Goal: Information Seeking & Learning: Learn about a topic

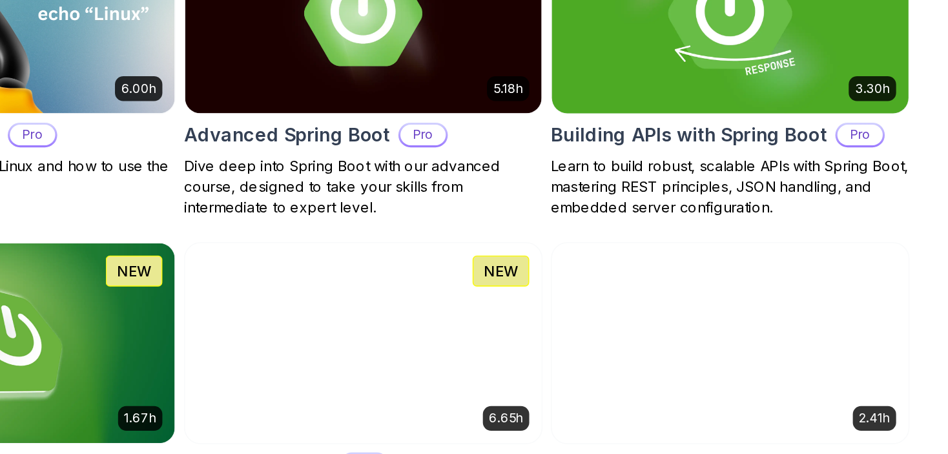
scroll to position [454, 0]
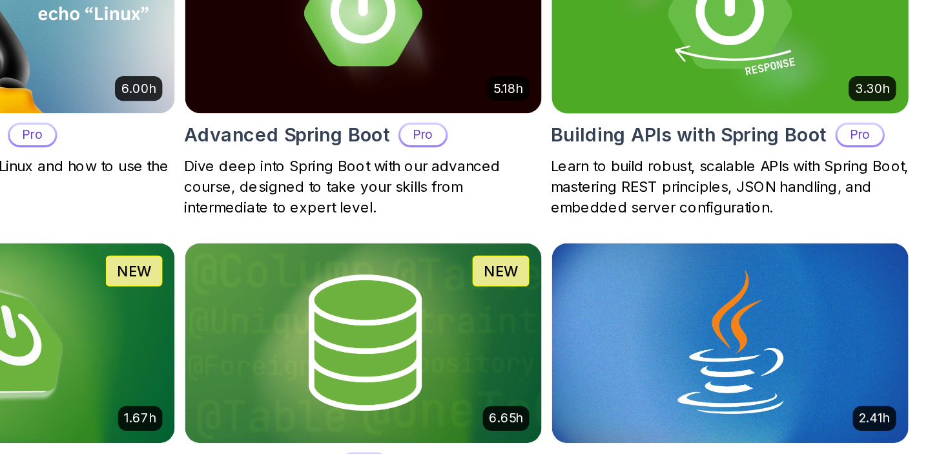
click at [809, 183] on h2 "Building APIs with Spring Boot" at bounding box center [787, 183] width 173 height 18
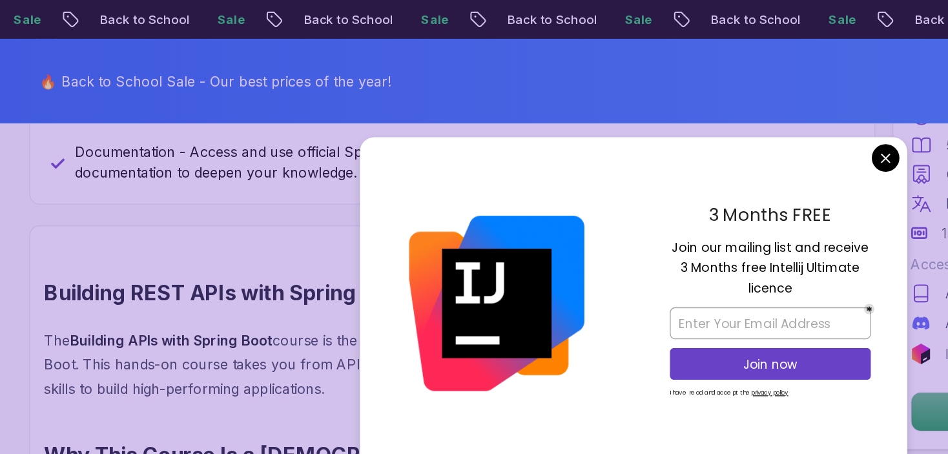
scroll to position [710, 0]
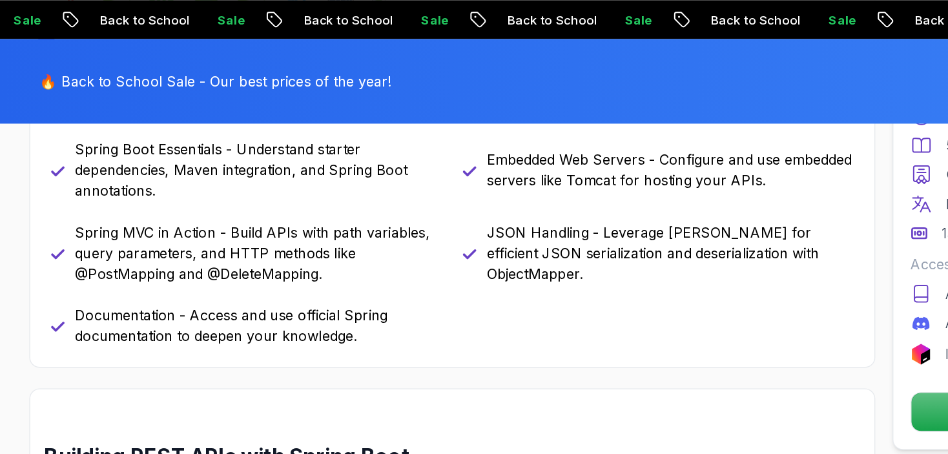
drag, startPoint x: 621, startPoint y: 283, endPoint x: 663, endPoint y: 112, distance: 175.6
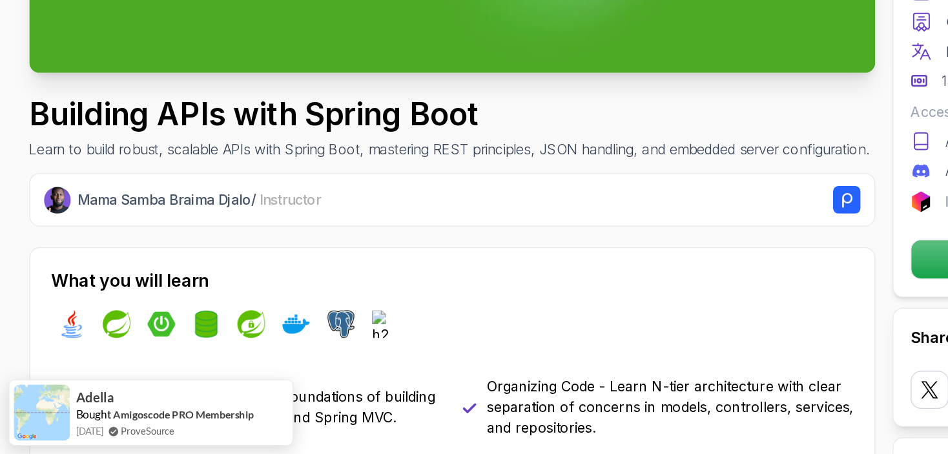
scroll to position [380, 0]
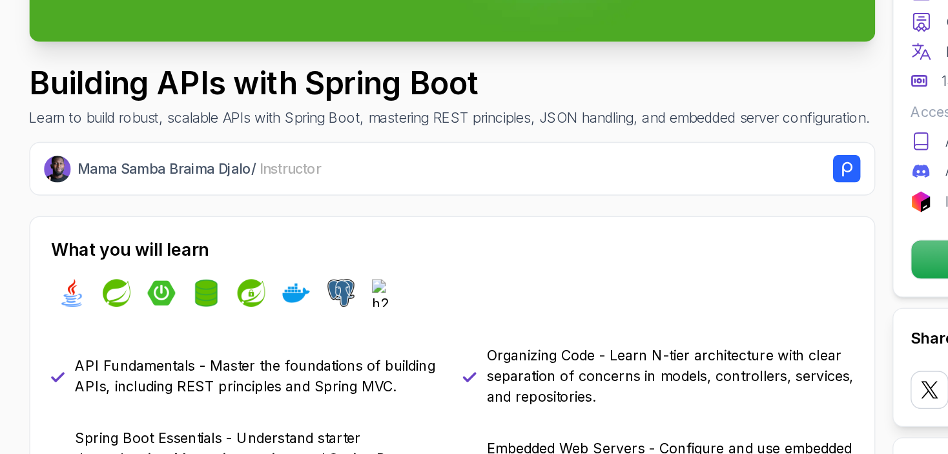
click at [220, 181] on h1 "Building APIs with Spring Boot" at bounding box center [336, 176] width 628 height 26
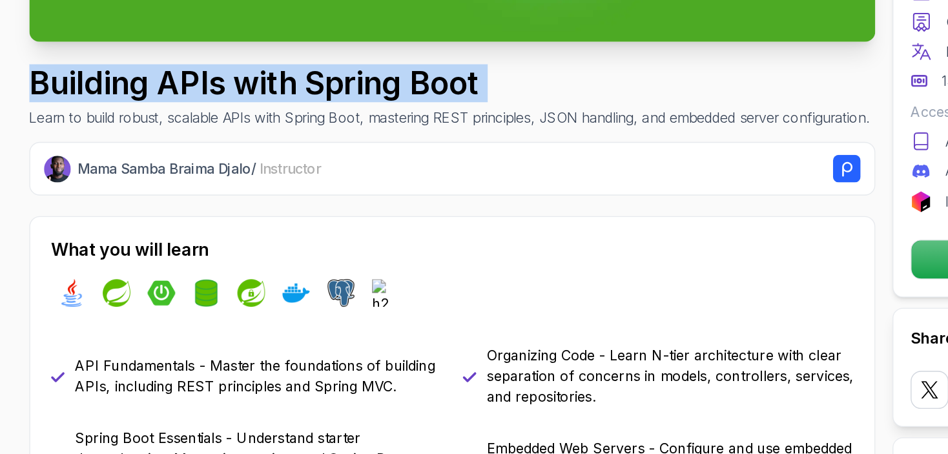
click at [220, 181] on h1 "Building APIs with Spring Boot" at bounding box center [336, 176] width 628 height 26
copy h1 "Building APIs with Spring Boot"
